Goal: Task Accomplishment & Management: Manage account settings

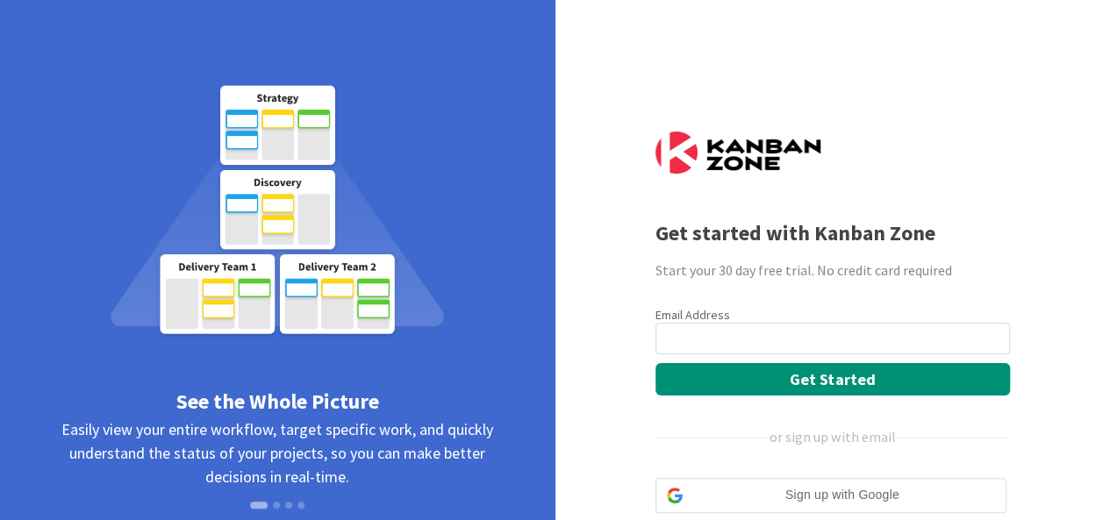
click at [841, 342] on input "email" at bounding box center [832, 339] width 354 height 32
type input "[EMAIL_ADDRESS][DOMAIN_NAME]"
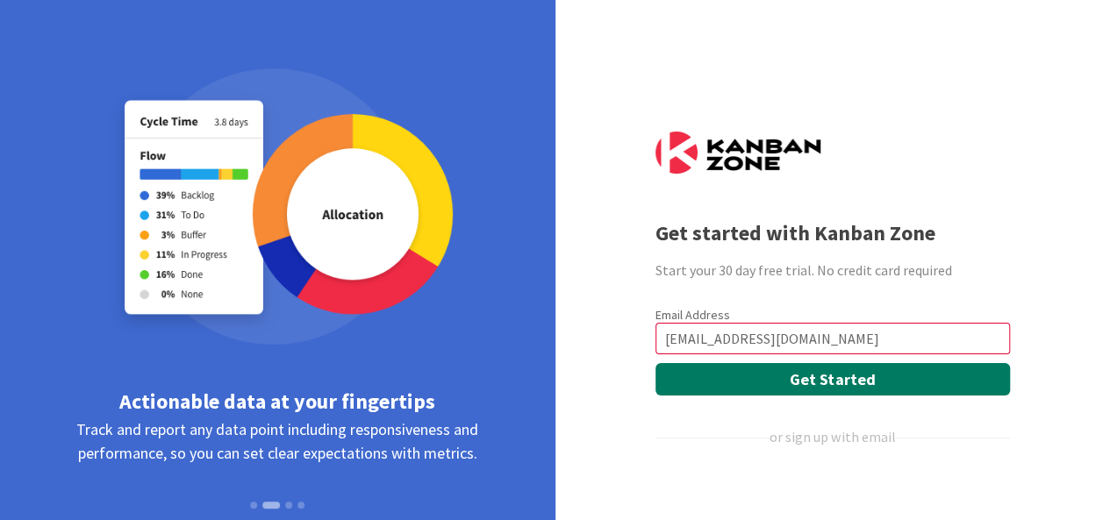
click at [784, 377] on button "Get Started" at bounding box center [832, 379] width 354 height 32
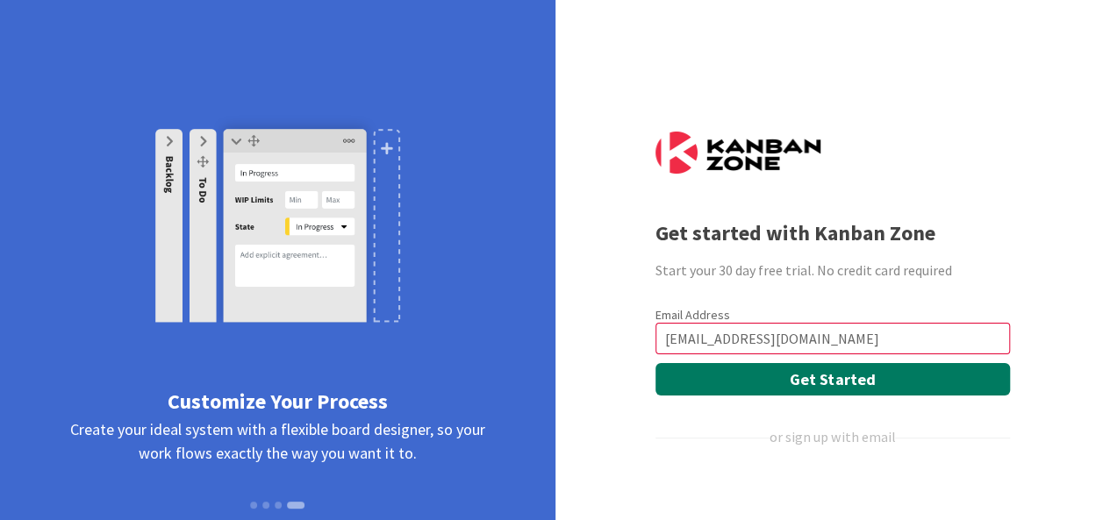
click at [784, 377] on button "Get Started" at bounding box center [832, 379] width 354 height 32
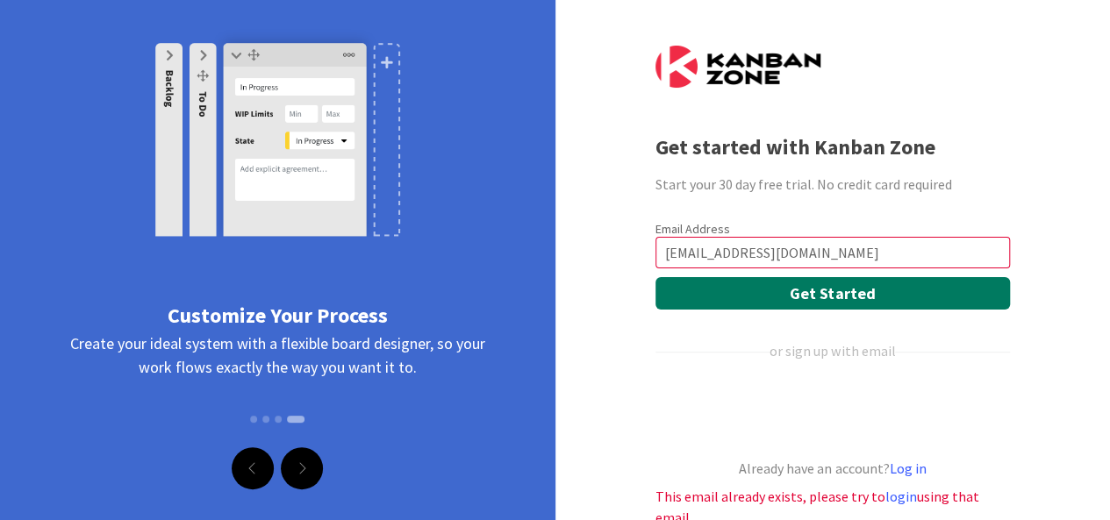
scroll to position [132, 0]
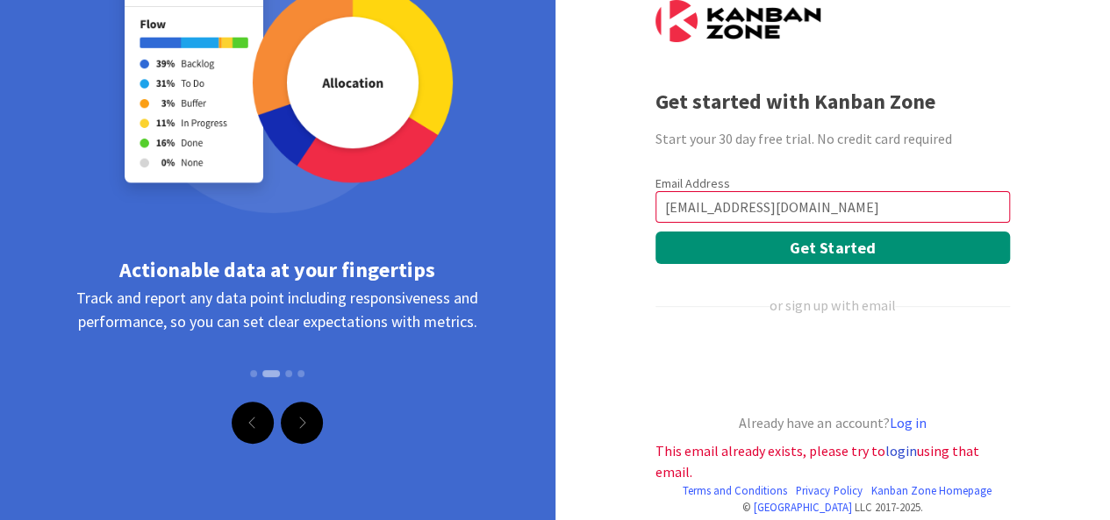
click at [886, 453] on link "login" at bounding box center [901, 451] width 32 height 18
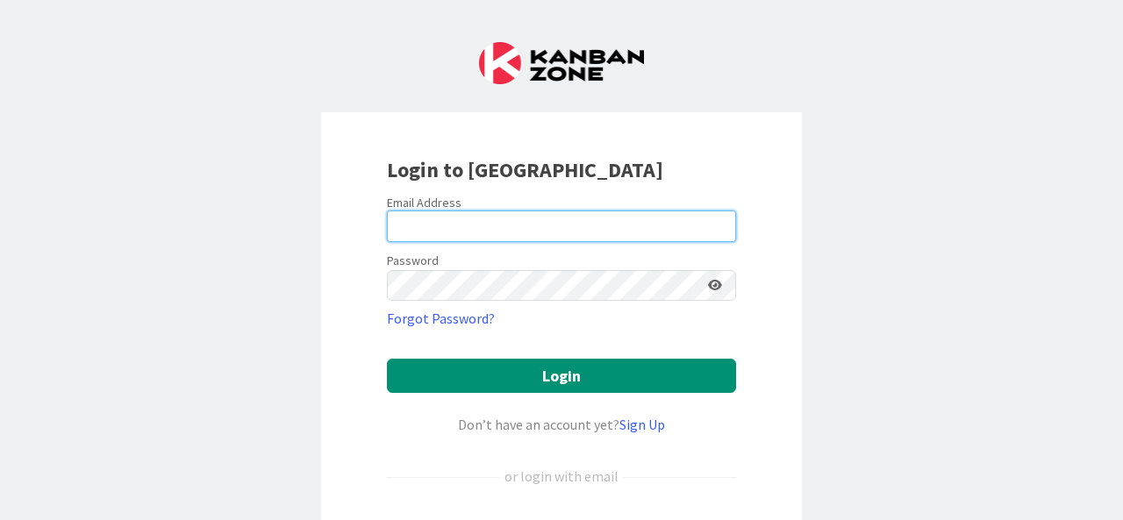
click at [415, 212] on input "email" at bounding box center [561, 227] width 349 height 32
type input "odetayoenitan@gmail.com"
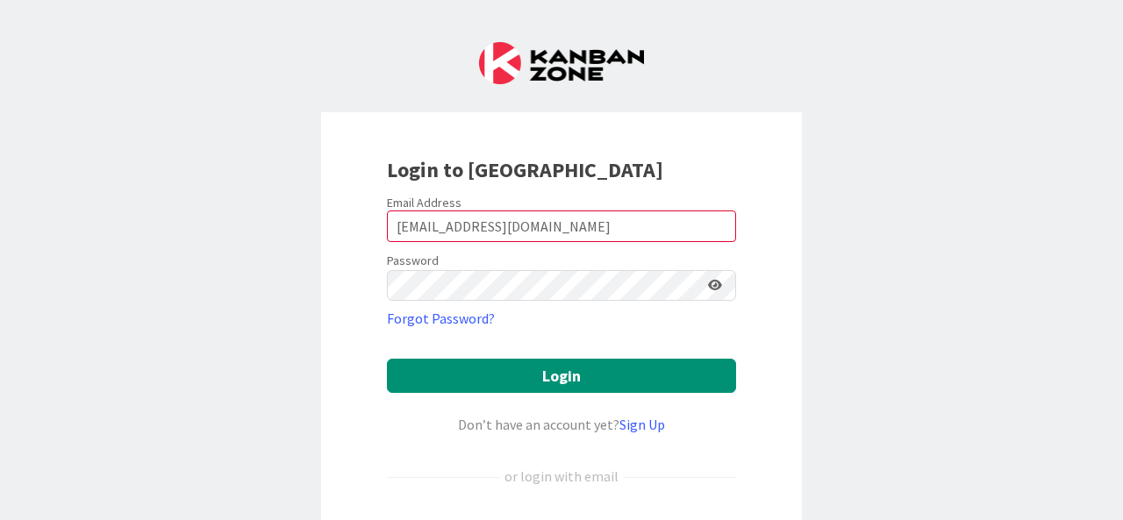
click at [708, 285] on icon at bounding box center [715, 285] width 14 height 12
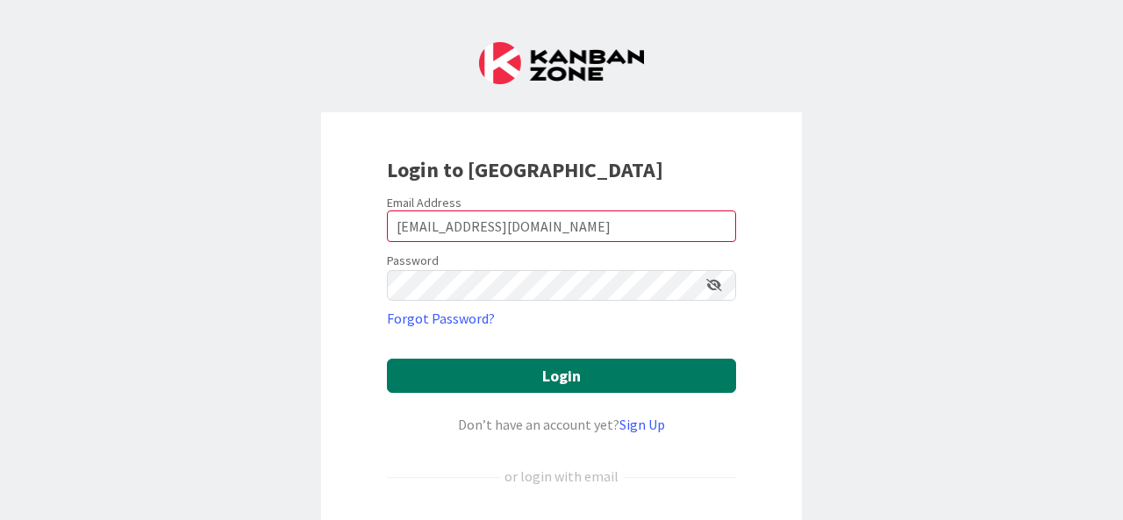
click at [604, 380] on button "Login" at bounding box center [561, 376] width 349 height 34
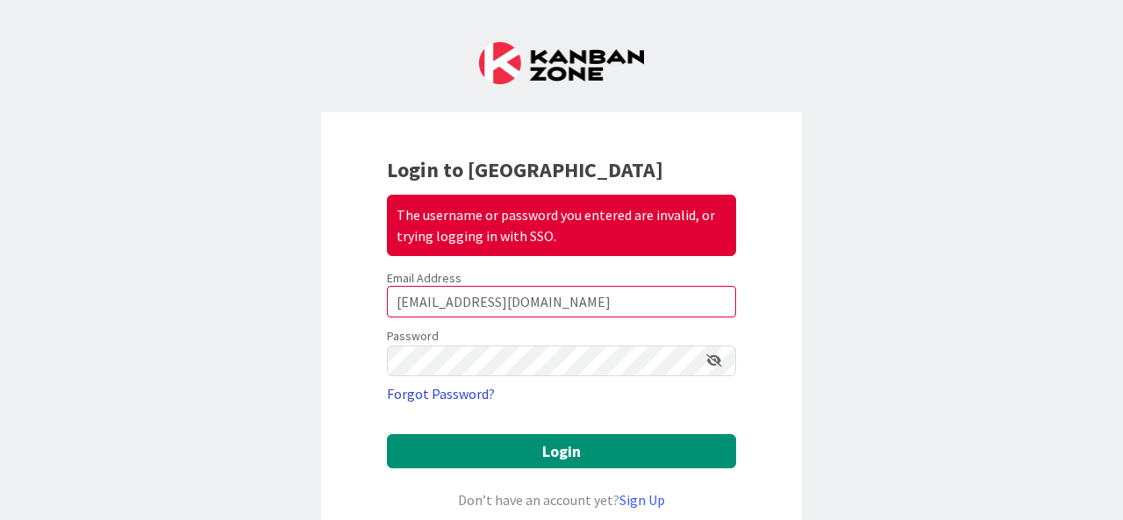
click at [446, 390] on link "Forgot Password?" at bounding box center [441, 393] width 108 height 21
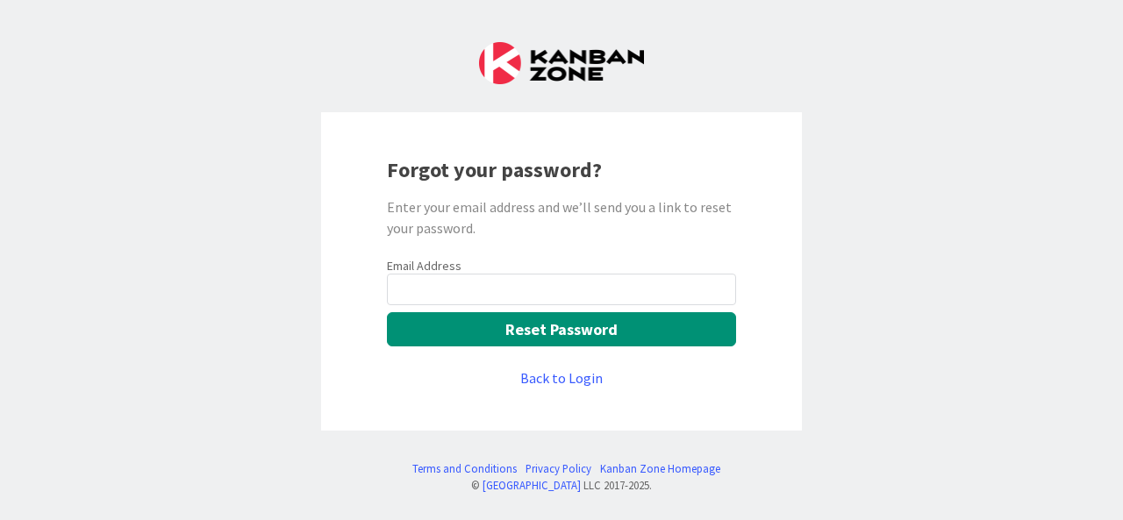
click at [574, 288] on input "email" at bounding box center [561, 290] width 349 height 32
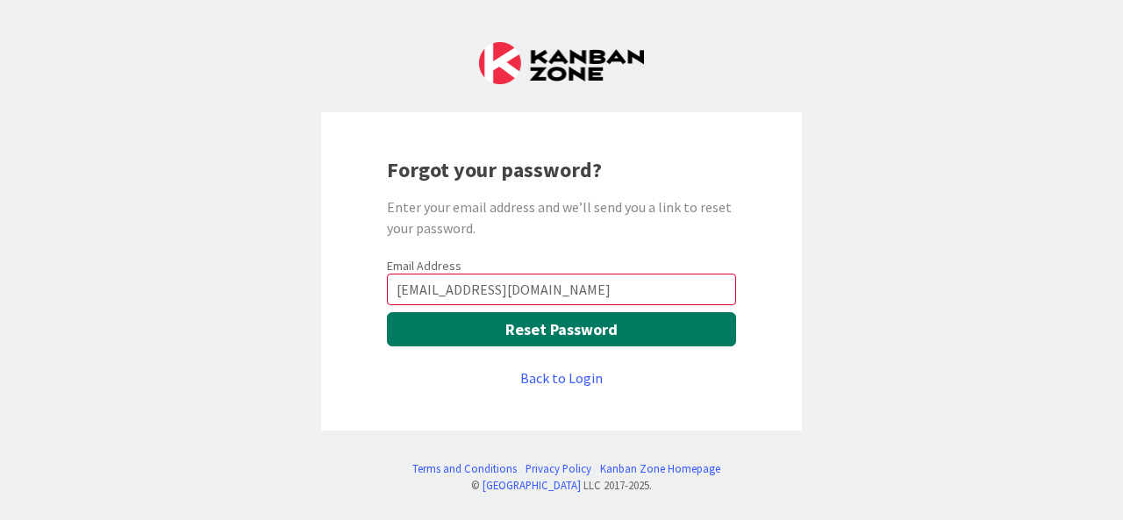
type input "odetayoenitan@gmail.com"
click at [548, 325] on button "Reset Password" at bounding box center [561, 329] width 349 height 34
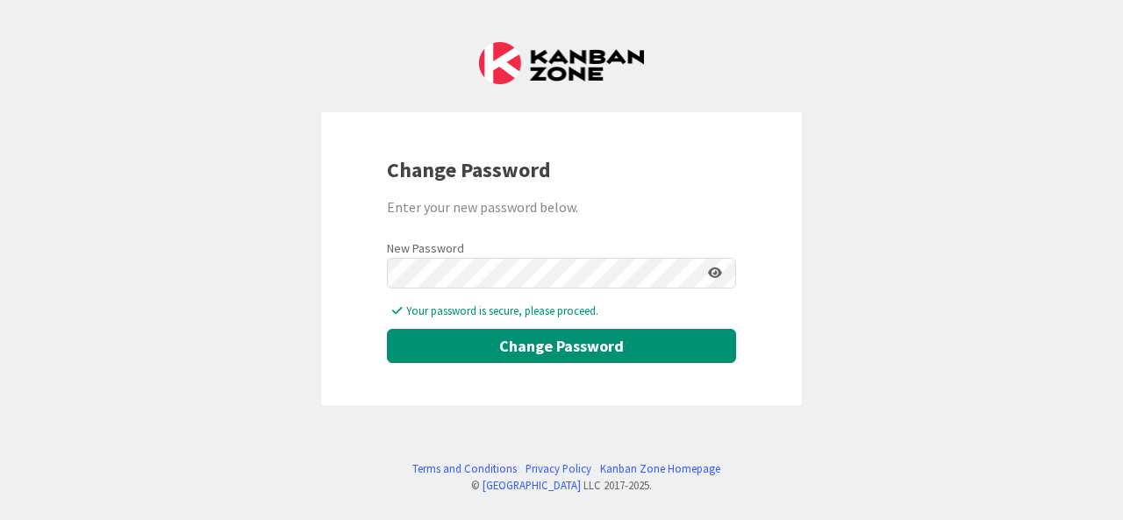
click at [718, 274] on icon at bounding box center [715, 273] width 14 height 12
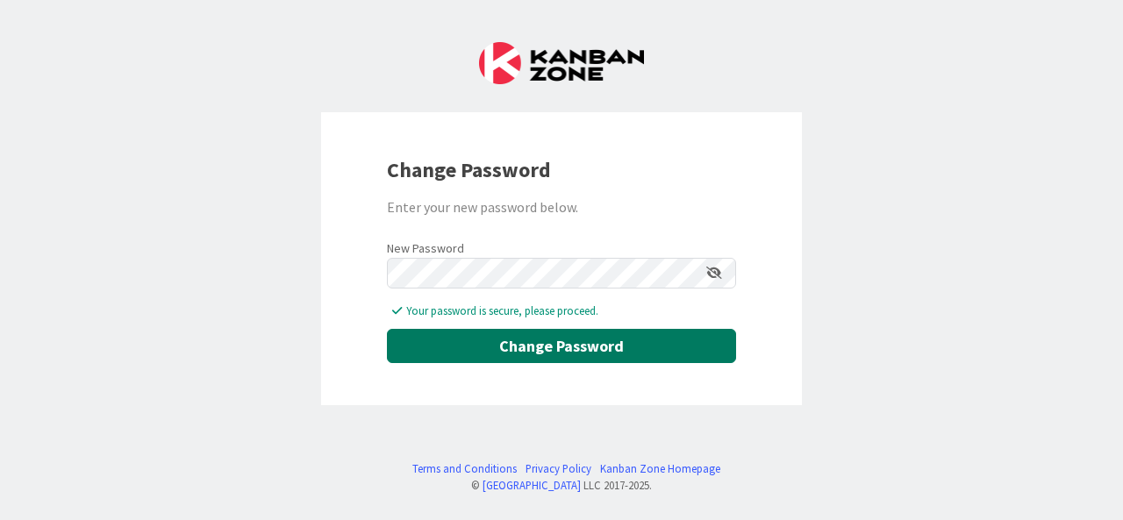
click at [634, 347] on button "Change Password" at bounding box center [561, 346] width 349 height 34
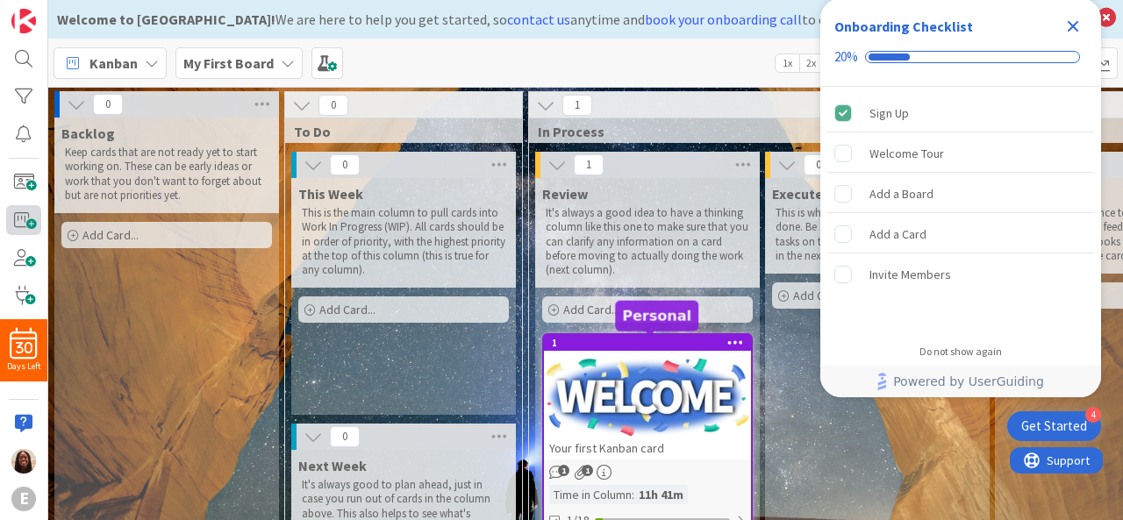
click at [21, 232] on span at bounding box center [23, 219] width 35 height 29
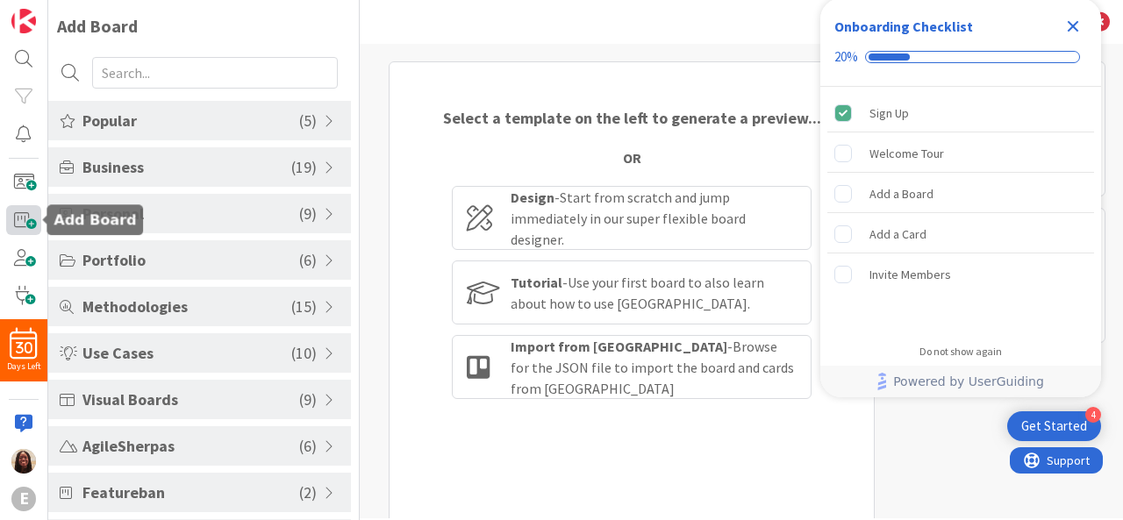
click at [212, 176] on span "Business" at bounding box center [186, 167] width 209 height 24
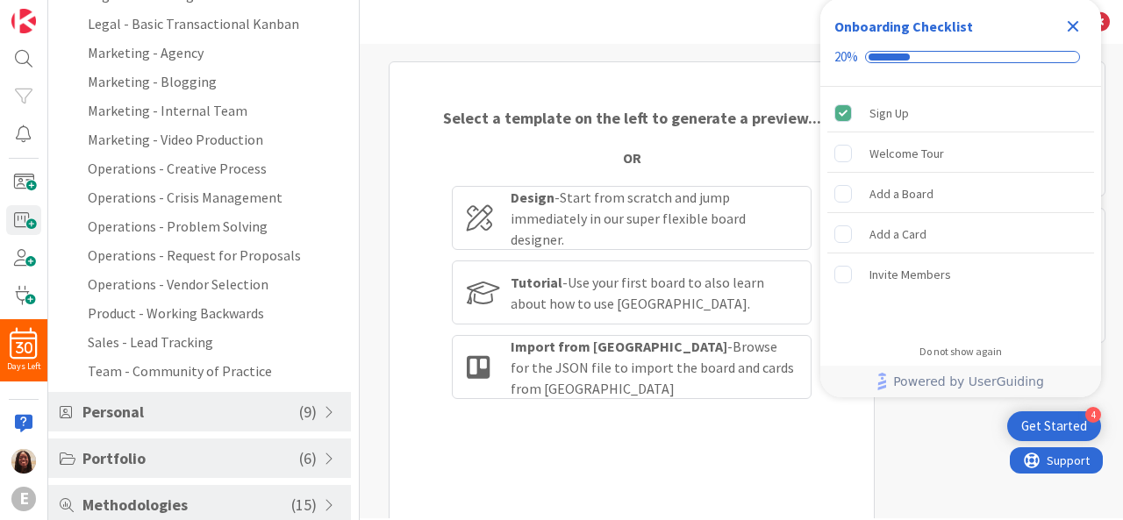
scroll to position [424, 0]
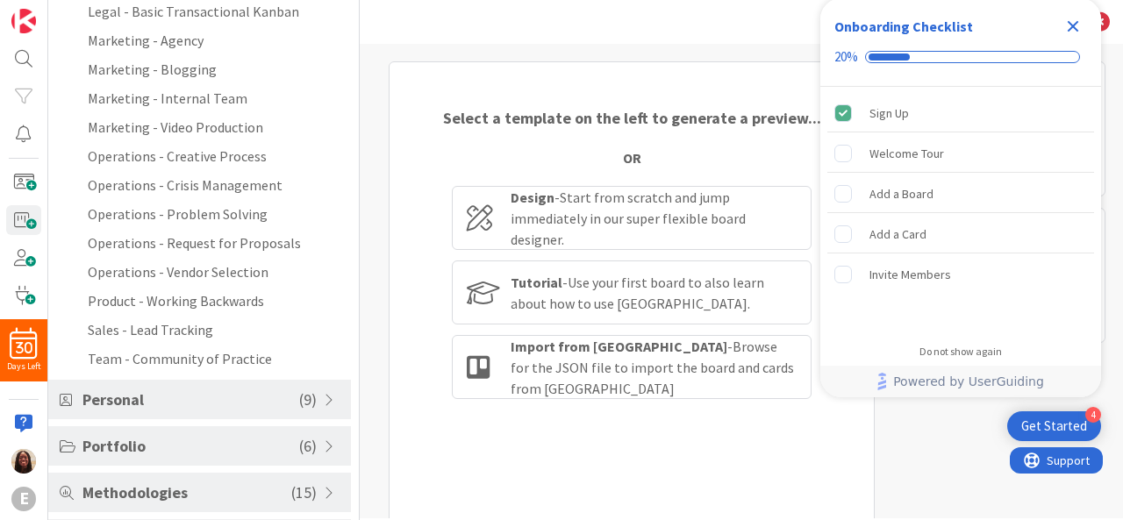
click at [164, 450] on span "Portfolio" at bounding box center [190, 446] width 217 height 24
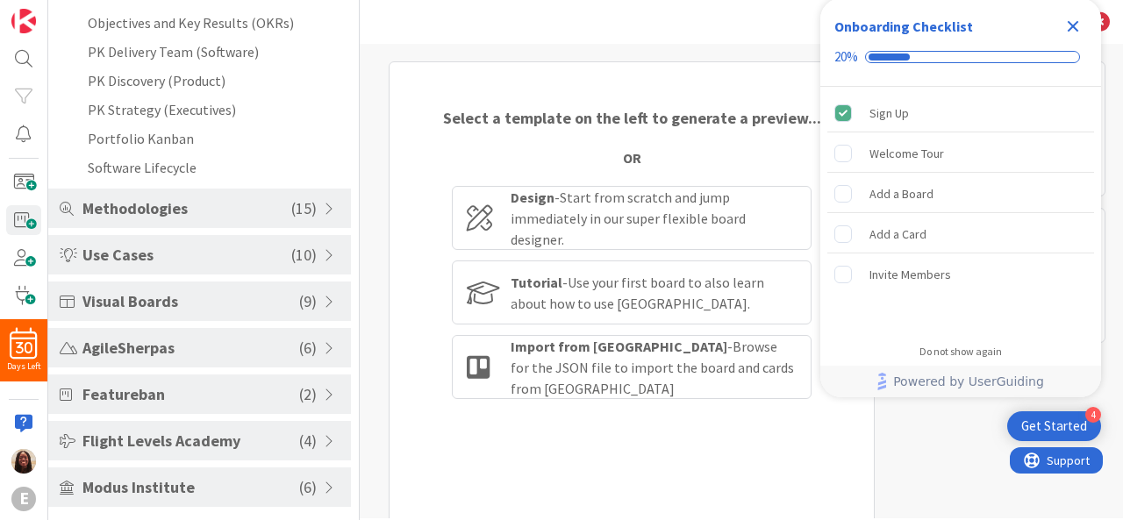
scroll to position [331, 0]
click at [898, 156] on div "Welcome Tour" at bounding box center [907, 153] width 75 height 21
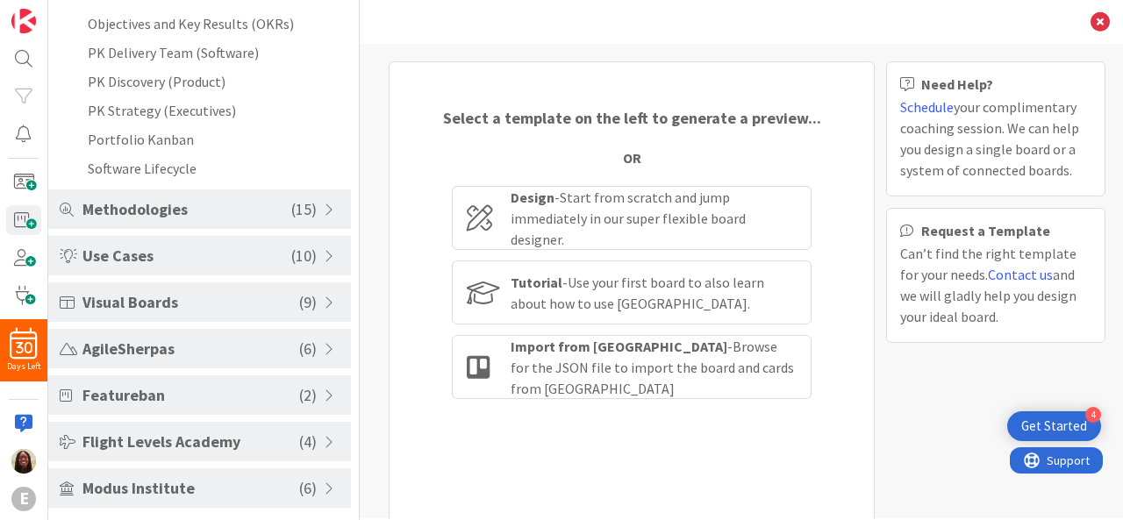
scroll to position [0, 0]
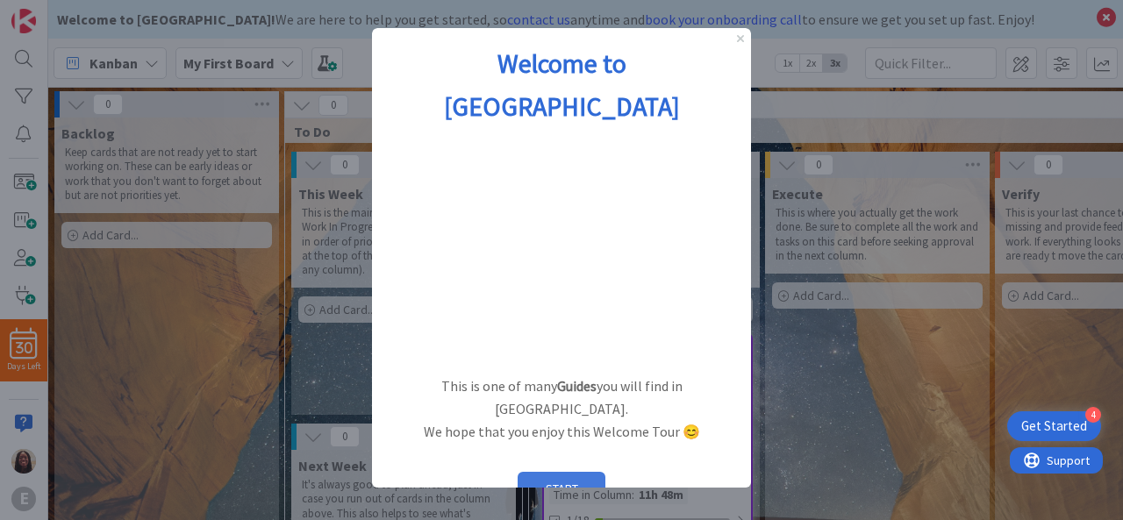
click at [559, 472] on button "START" at bounding box center [562, 488] width 88 height 33
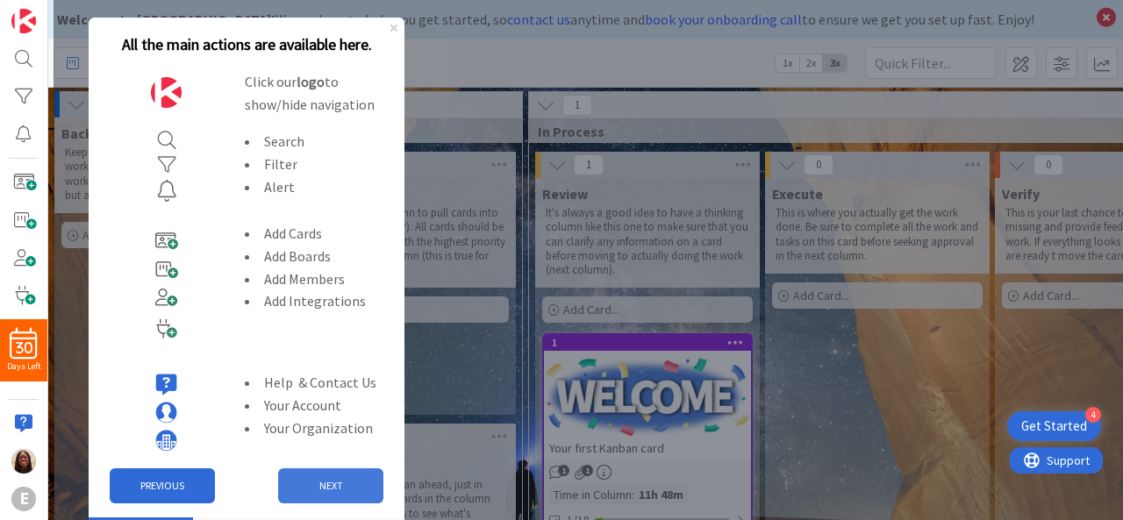
click at [312, 487] on button "NEXT" at bounding box center [330, 486] width 105 height 35
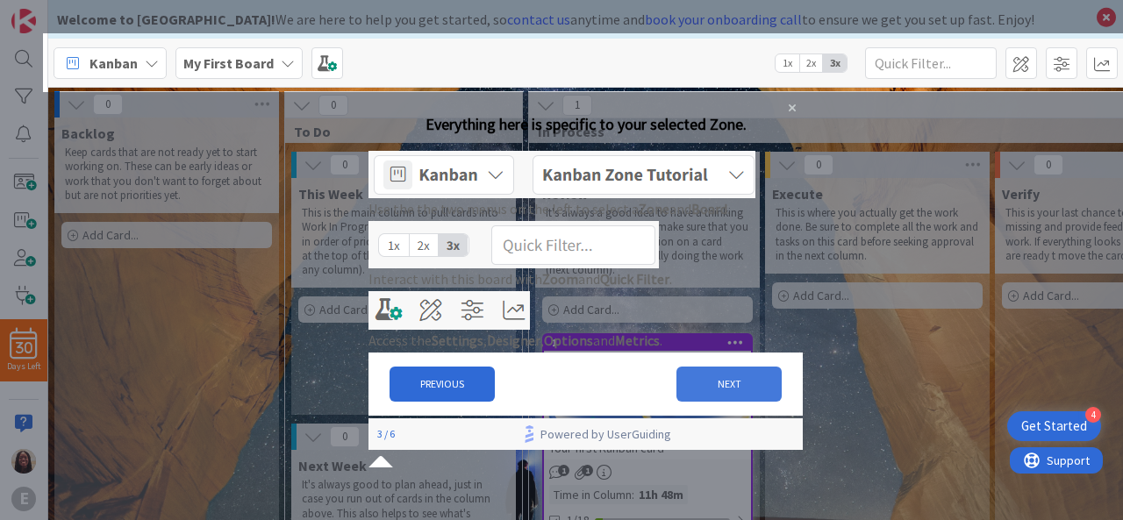
click at [725, 402] on button "NEXT" at bounding box center [728, 384] width 105 height 35
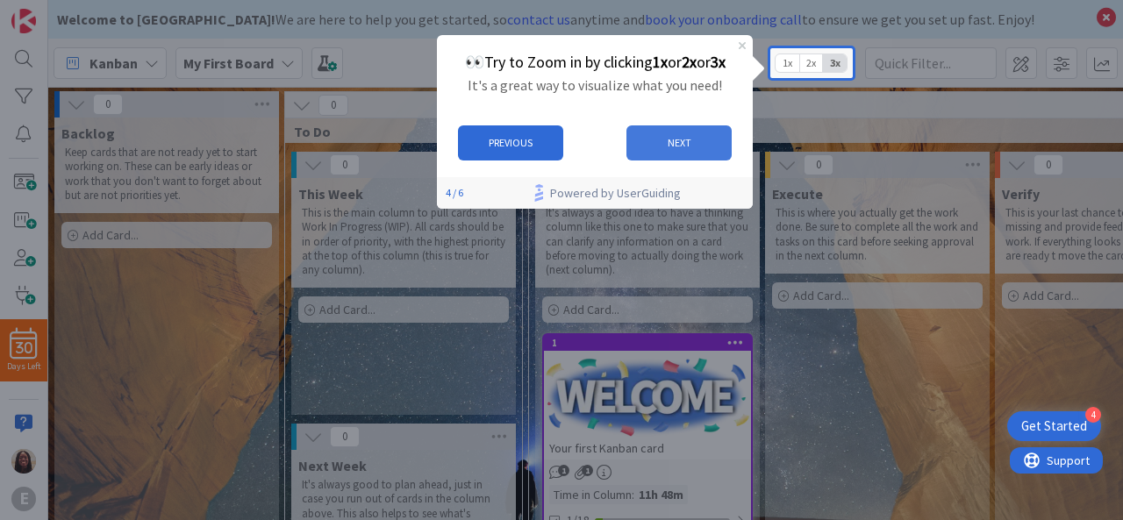
click at [690, 141] on button "NEXT" at bounding box center [678, 142] width 105 height 35
